Goal: Transaction & Acquisition: Purchase product/service

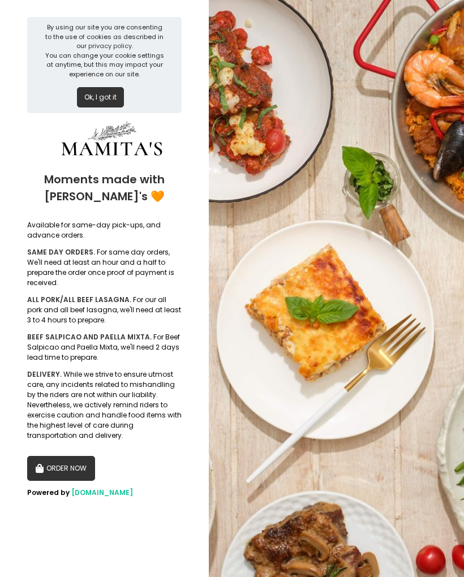
click at [79, 90] on button "Ok, I got it" at bounding box center [100, 97] width 47 height 20
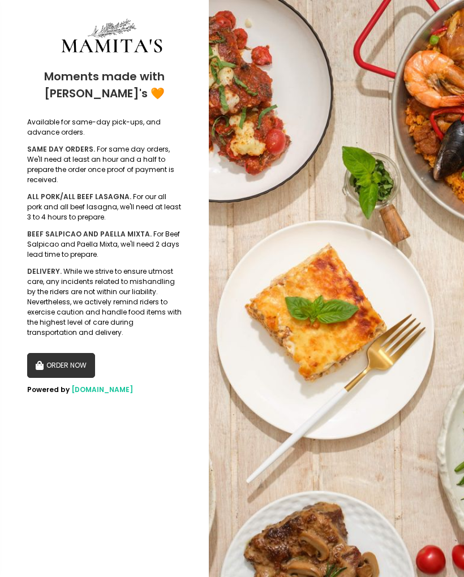
click at [27, 69] on div "Moments made with [PERSON_NAME]'s 🧡" at bounding box center [104, 84] width 154 height 51
click at [46, 353] on button "ORDER NOW" at bounding box center [61, 365] width 68 height 25
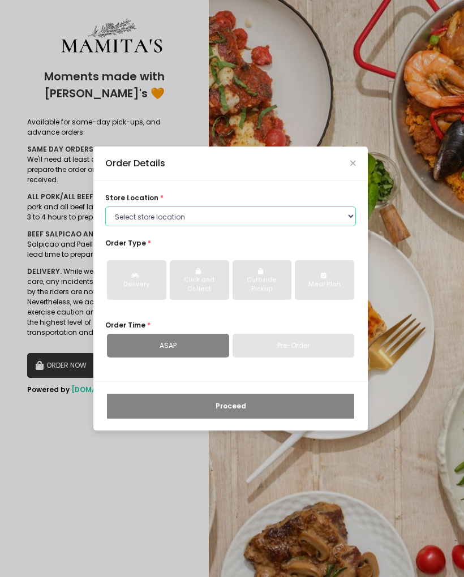
click at [115, 217] on select "Select store location Mamitas PH - [GEOGRAPHIC_DATA] Mamitas PH - [GEOGRAPHIC_D…" at bounding box center [230, 217] width 251 height 20
select select "6602978951b8268a02d72b28"
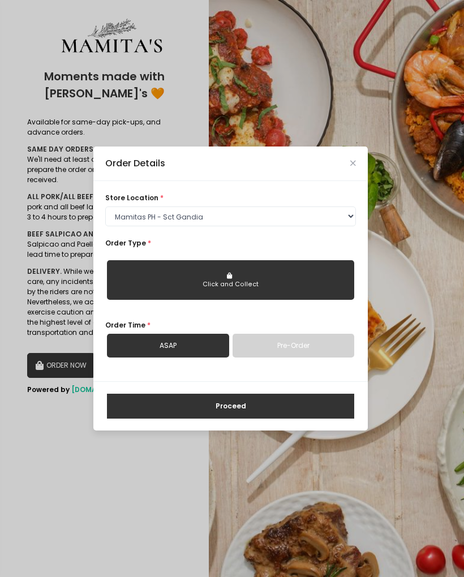
click at [119, 276] on button "Click and Collect" at bounding box center [230, 280] width 247 height 40
click at [312, 346] on link "Pre-Order" at bounding box center [294, 346] width 122 height 24
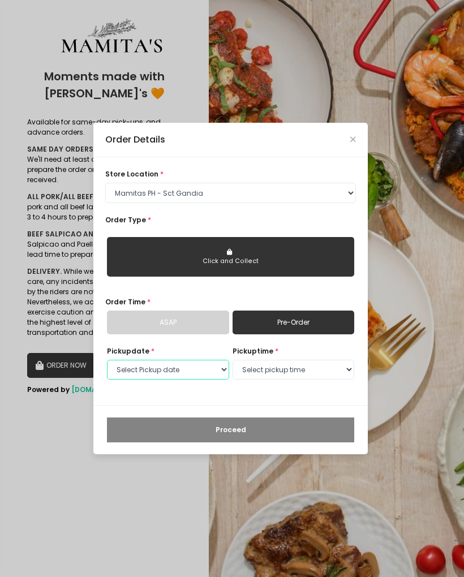
click at [213, 367] on select "Select Pickup date [DATE] [DATE] [DATE] [DATE] [DATE] [DATE] [DATE] [DATE] [DAT…" at bounding box center [168, 370] width 122 height 20
select select "[DATE]"
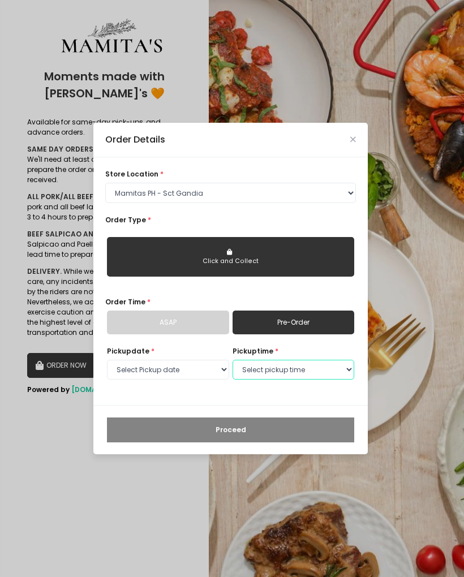
click at [307, 370] on select "Select pickup time 09:00 AM - 09:30 AM 09:30 AM - 10:00 AM 10:00 AM - 10:30 AM …" at bounding box center [294, 370] width 122 height 20
select select "16:00"
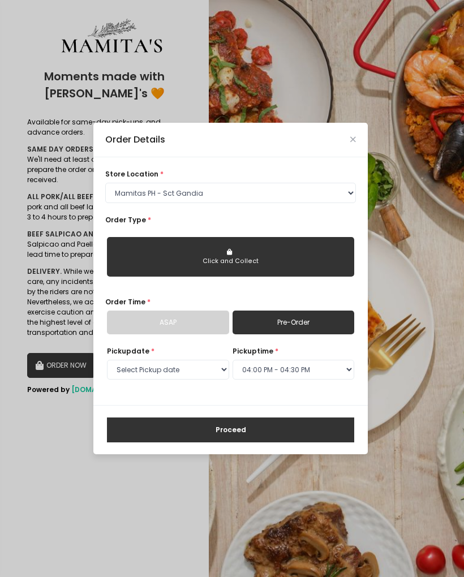
click at [309, 429] on button "Proceed" at bounding box center [230, 430] width 247 height 25
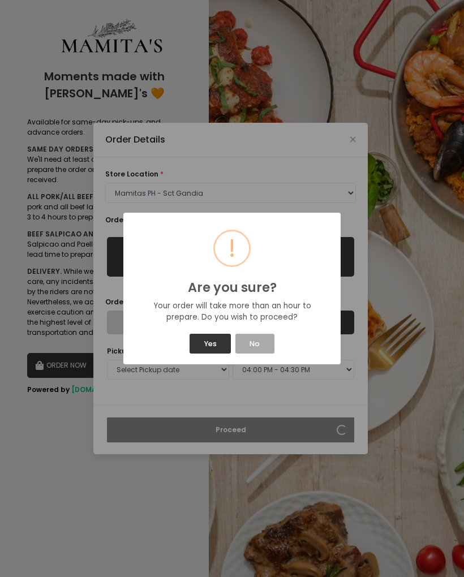
click at [221, 343] on button "Yes" at bounding box center [210, 344] width 41 height 20
